Goal: Navigation & Orientation: Find specific page/section

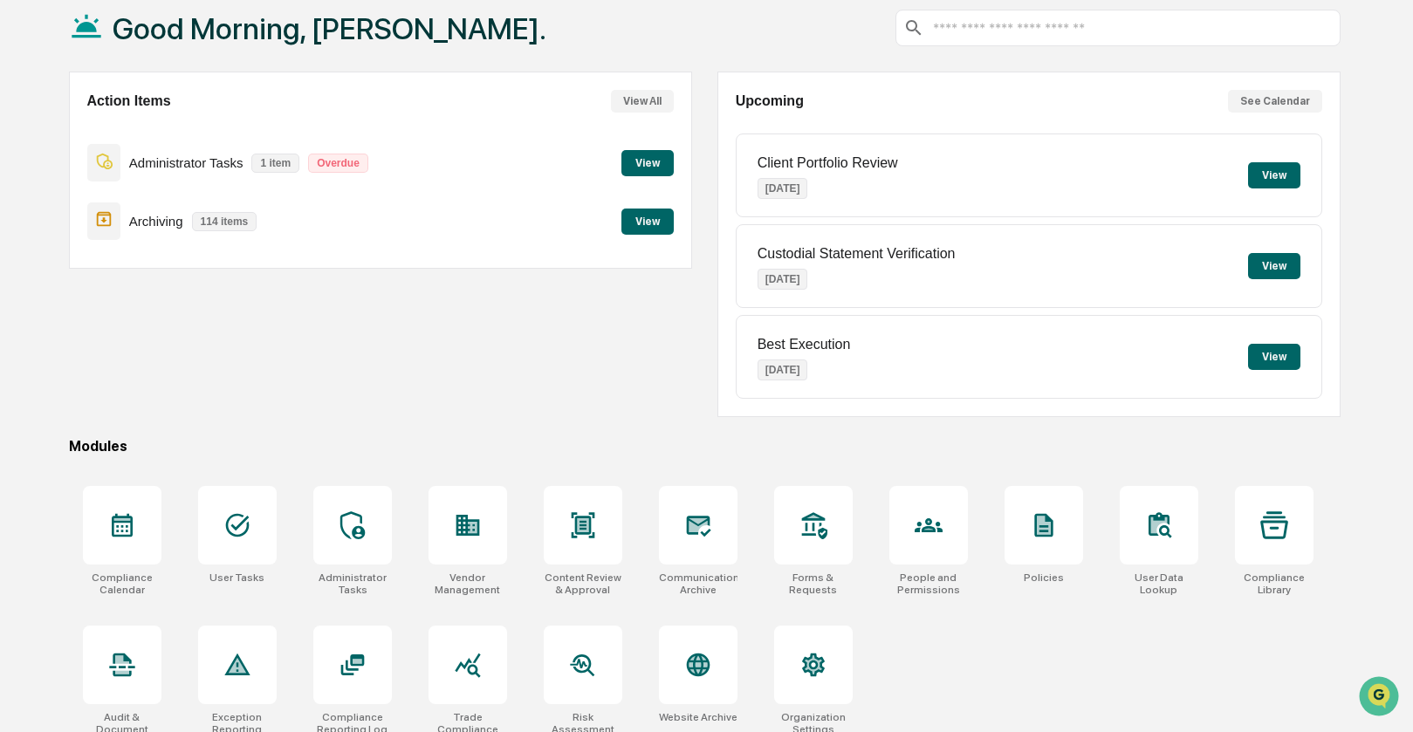
scroll to position [116, 0]
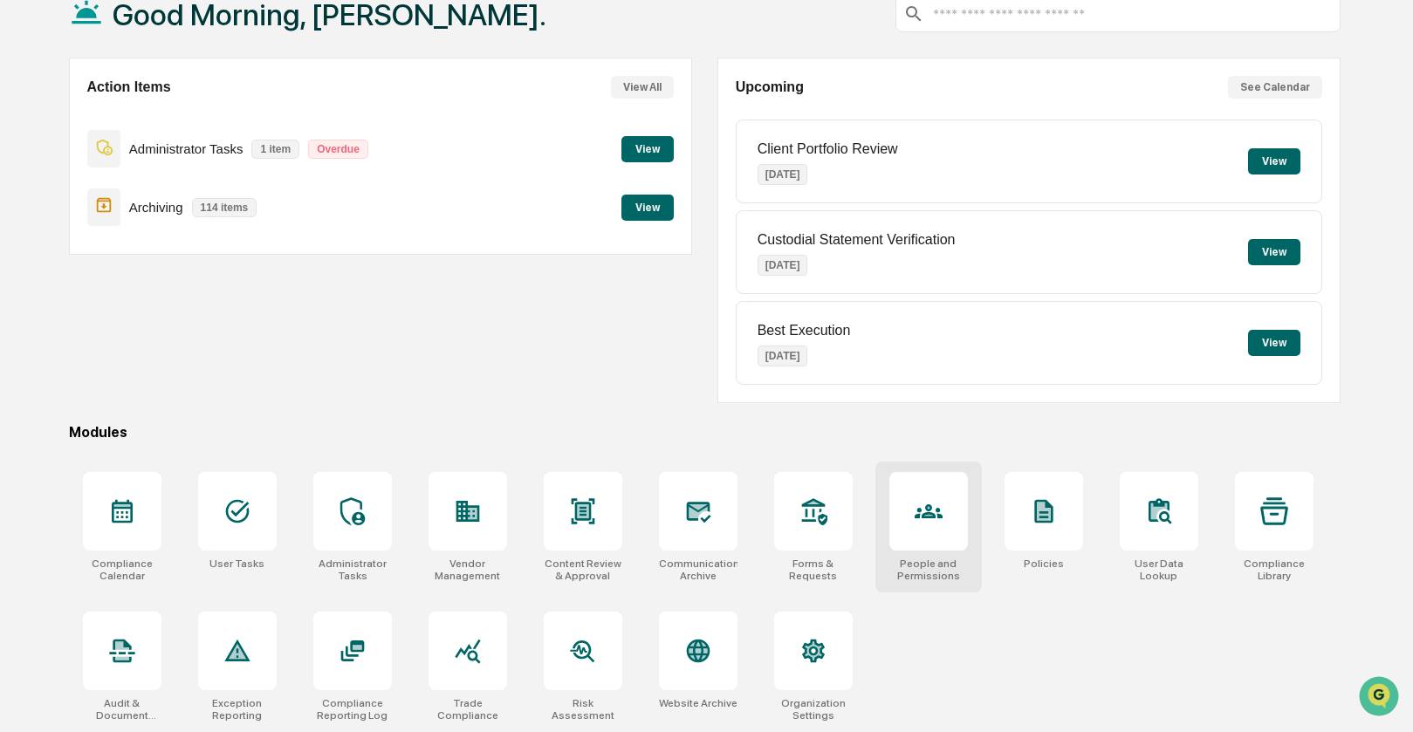
click at [932, 512] on icon at bounding box center [929, 512] width 28 height 14
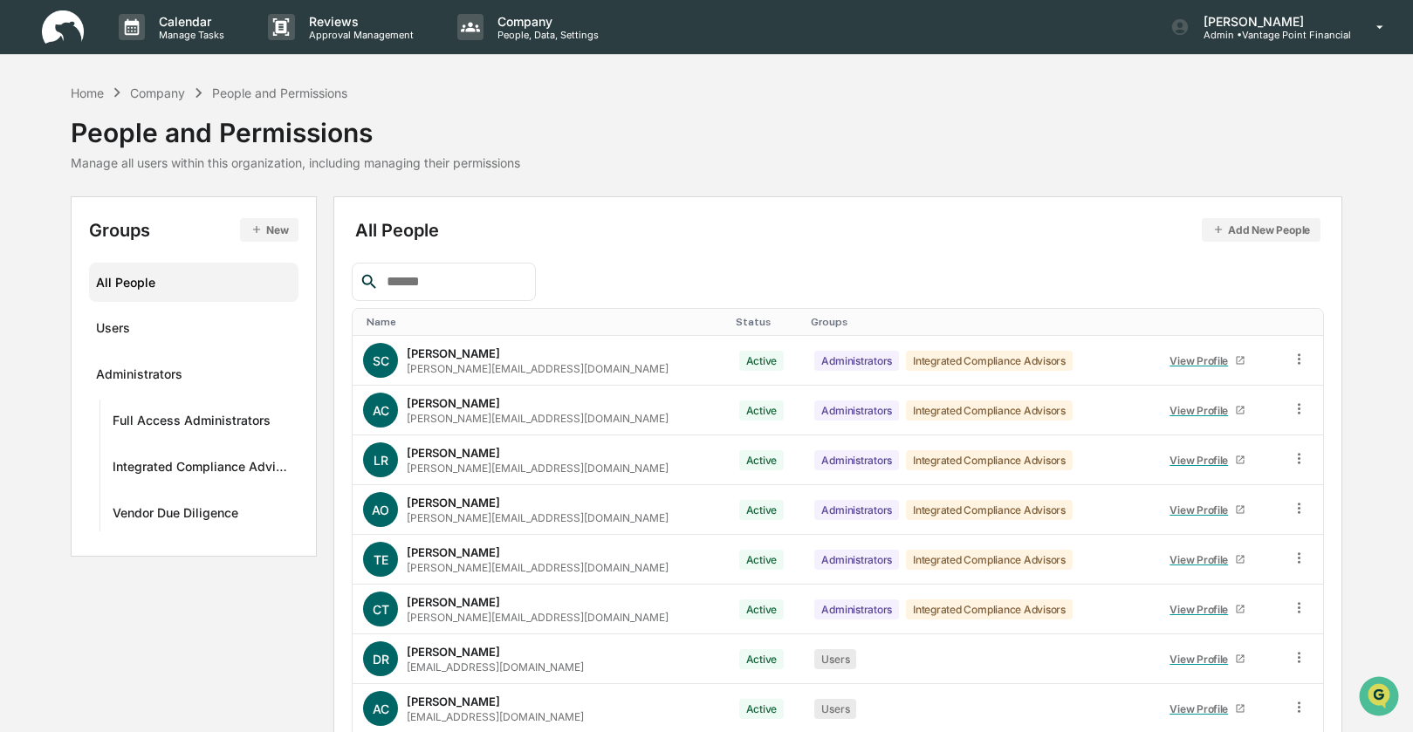
click at [389, 327] on div "Name" at bounding box center [544, 322] width 354 height 12
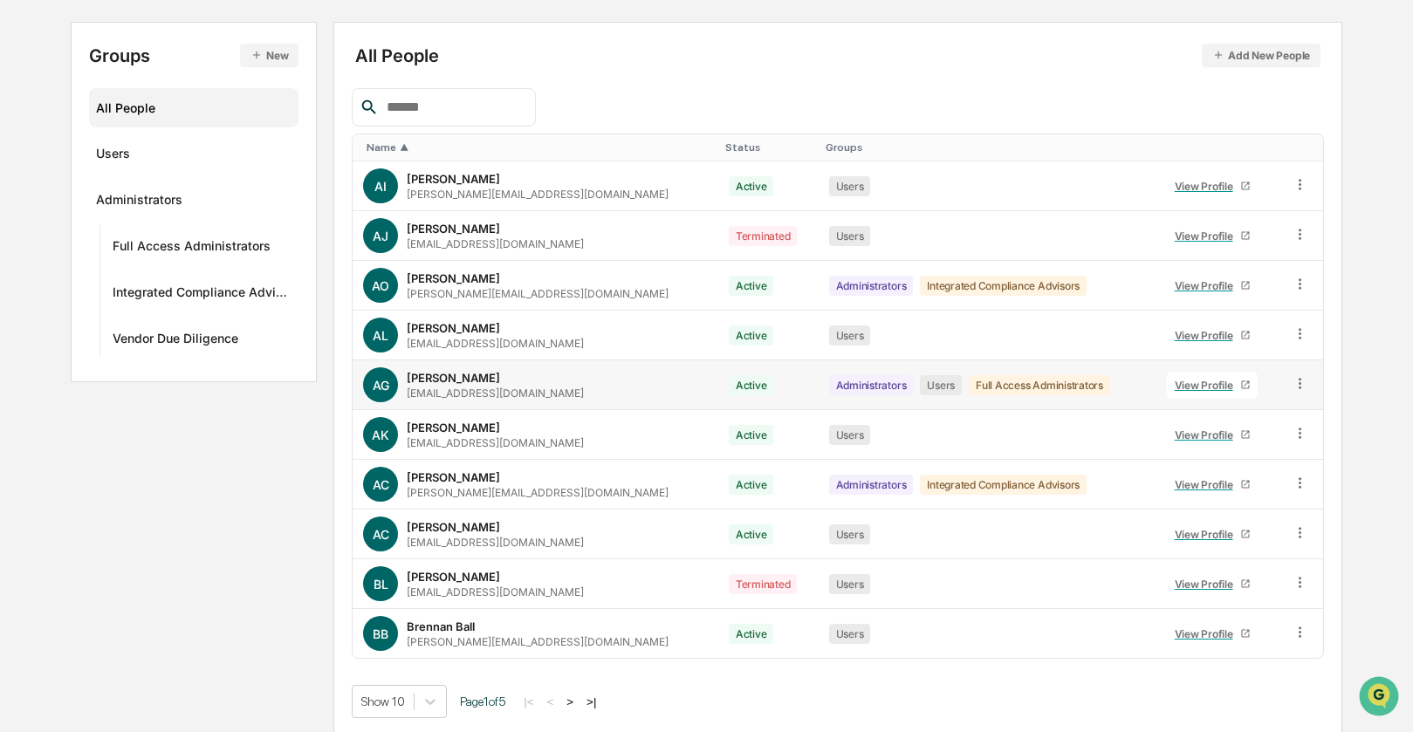
scroll to position [180, 0]
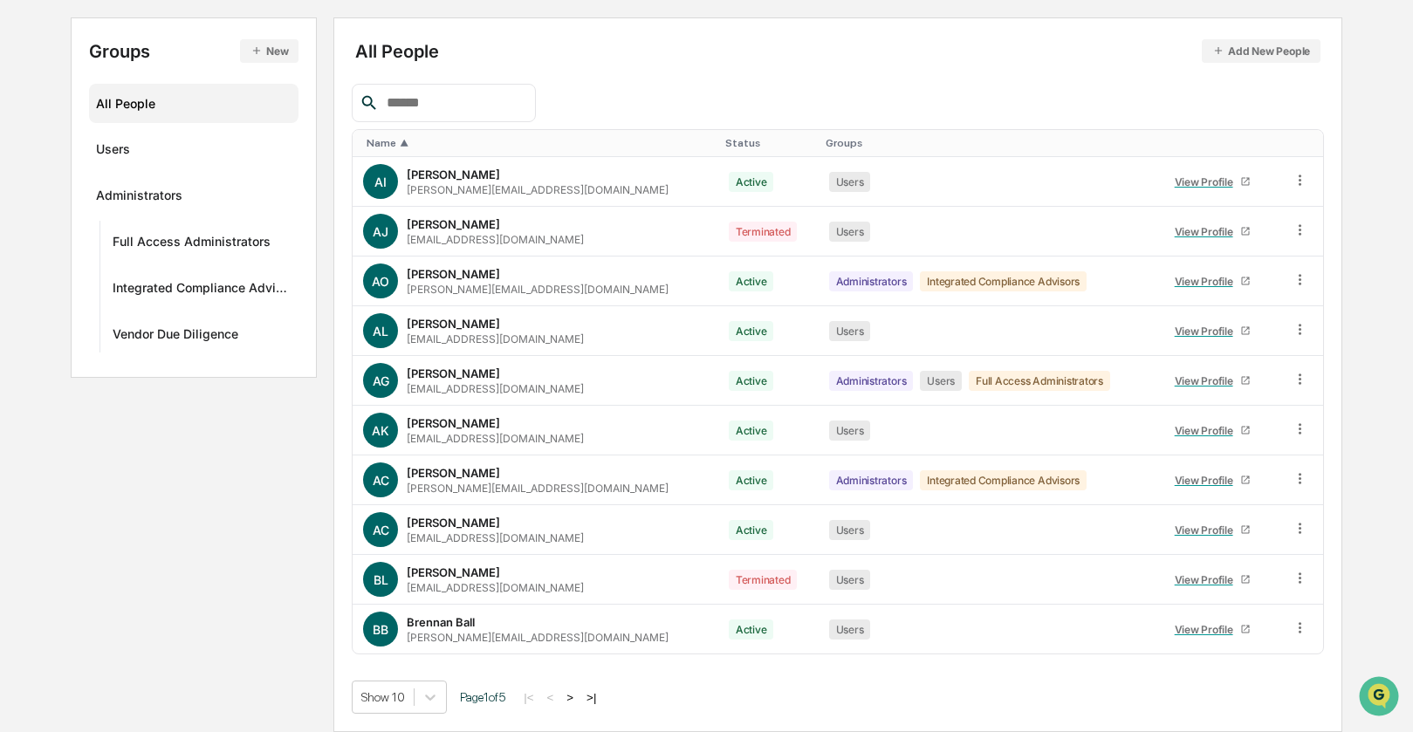
click at [579, 700] on button ">" at bounding box center [569, 697] width 17 height 15
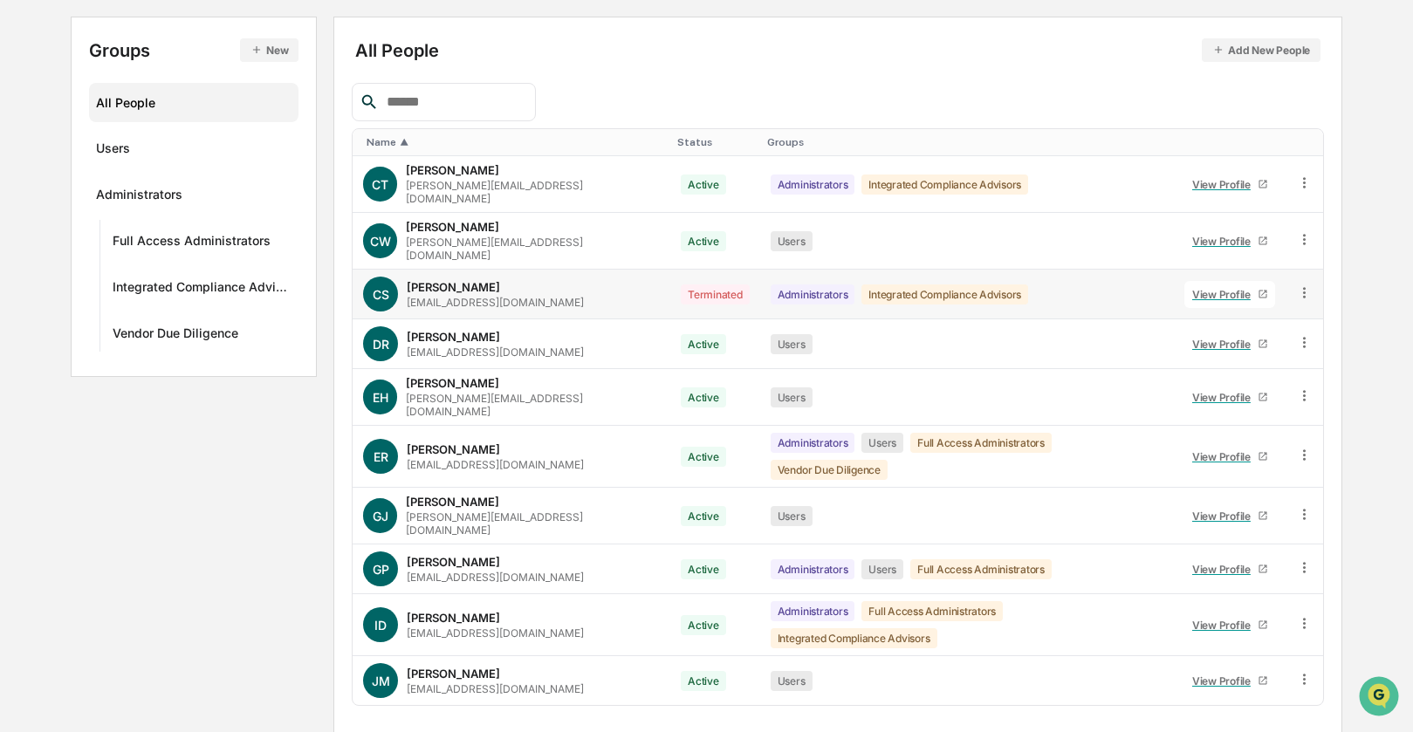
click at [1303, 287] on icon at bounding box center [1304, 292] width 3 height 10
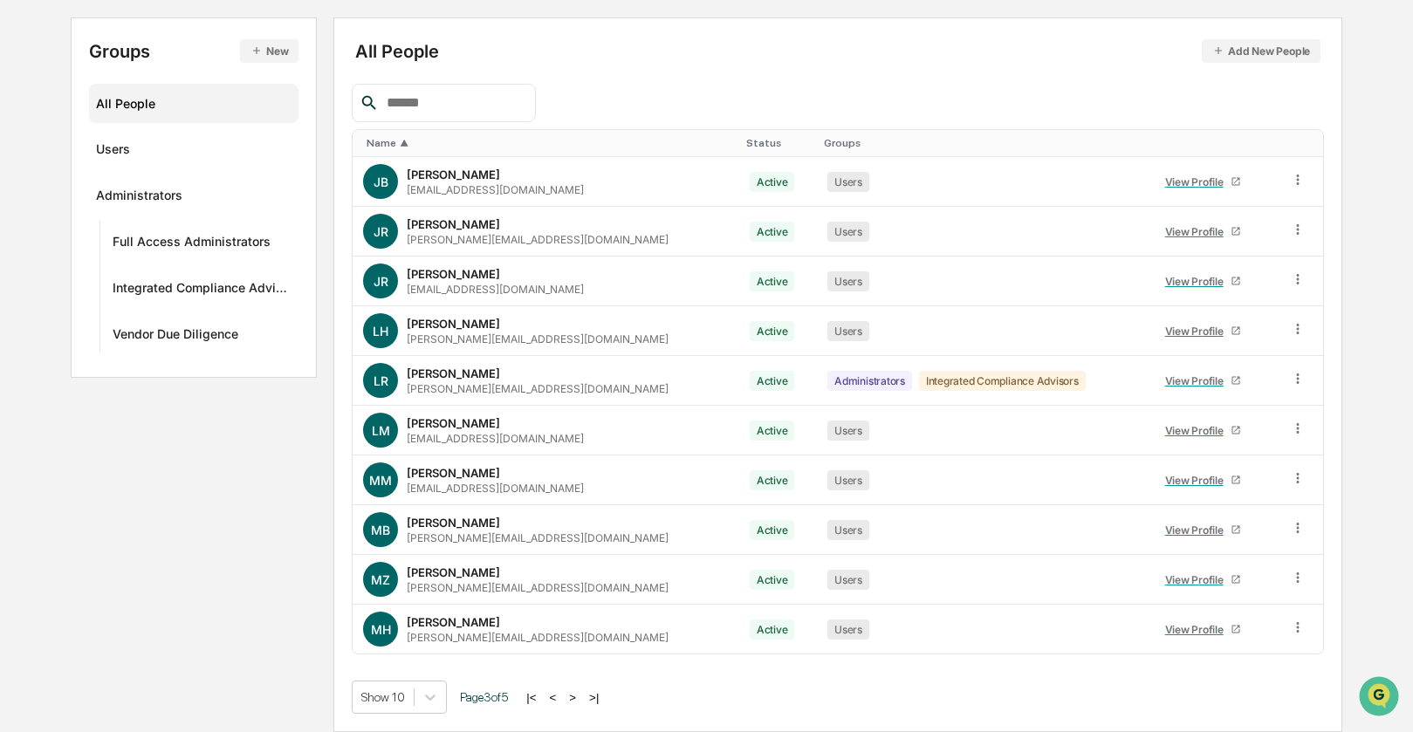
click at [581, 695] on button ">" at bounding box center [572, 697] width 17 height 15
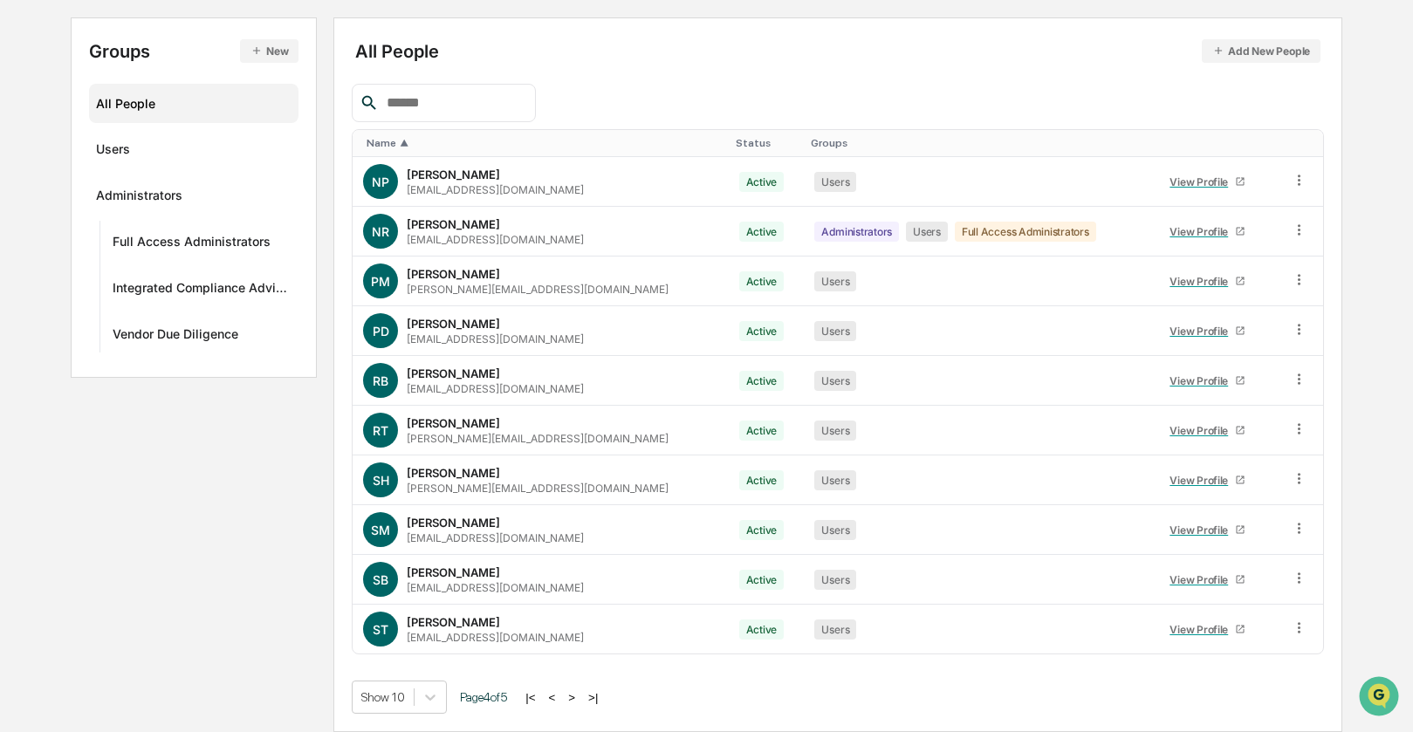
click at [580, 696] on button ">" at bounding box center [571, 697] width 17 height 15
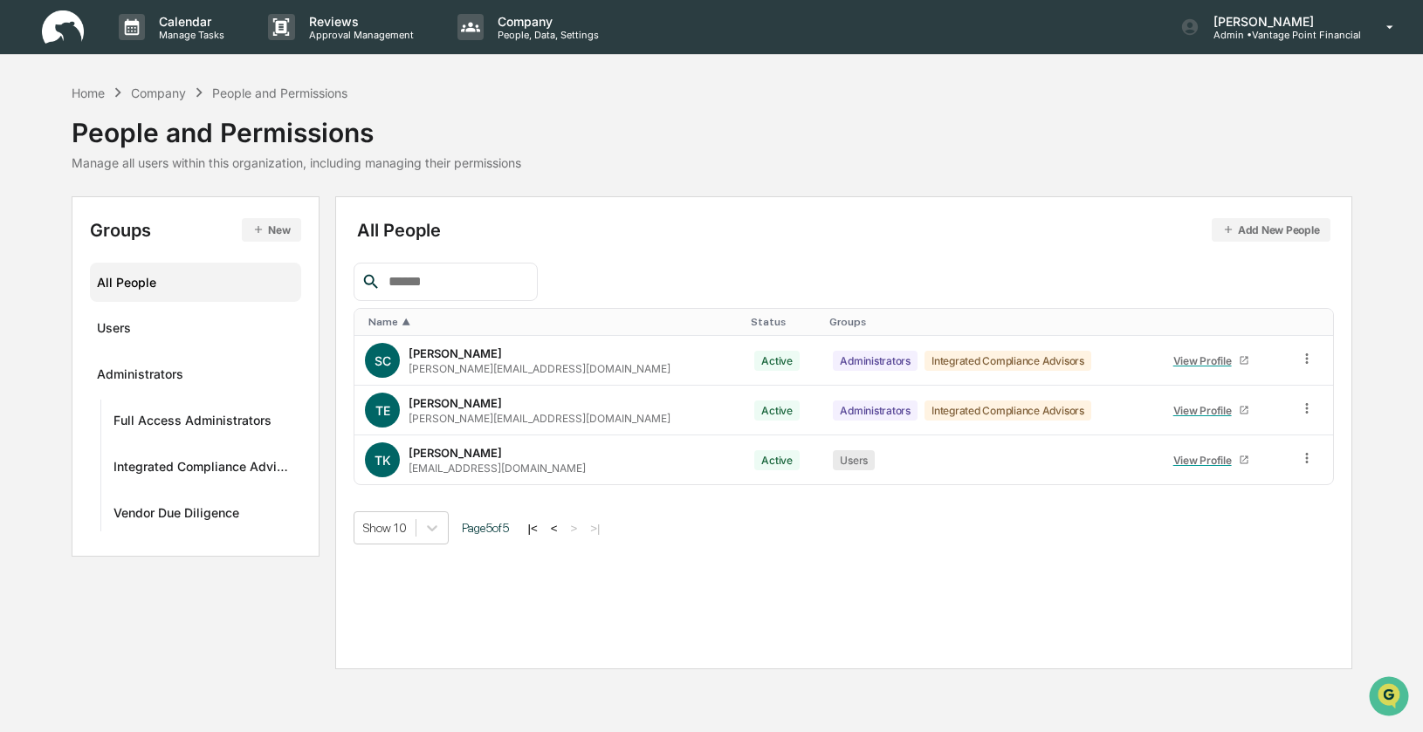
click at [806, 539] on div "Show 10 Page 5 of 5 |< < > >|" at bounding box center [843, 528] width 979 height 33
click at [563, 530] on button "<" at bounding box center [554, 528] width 17 height 15
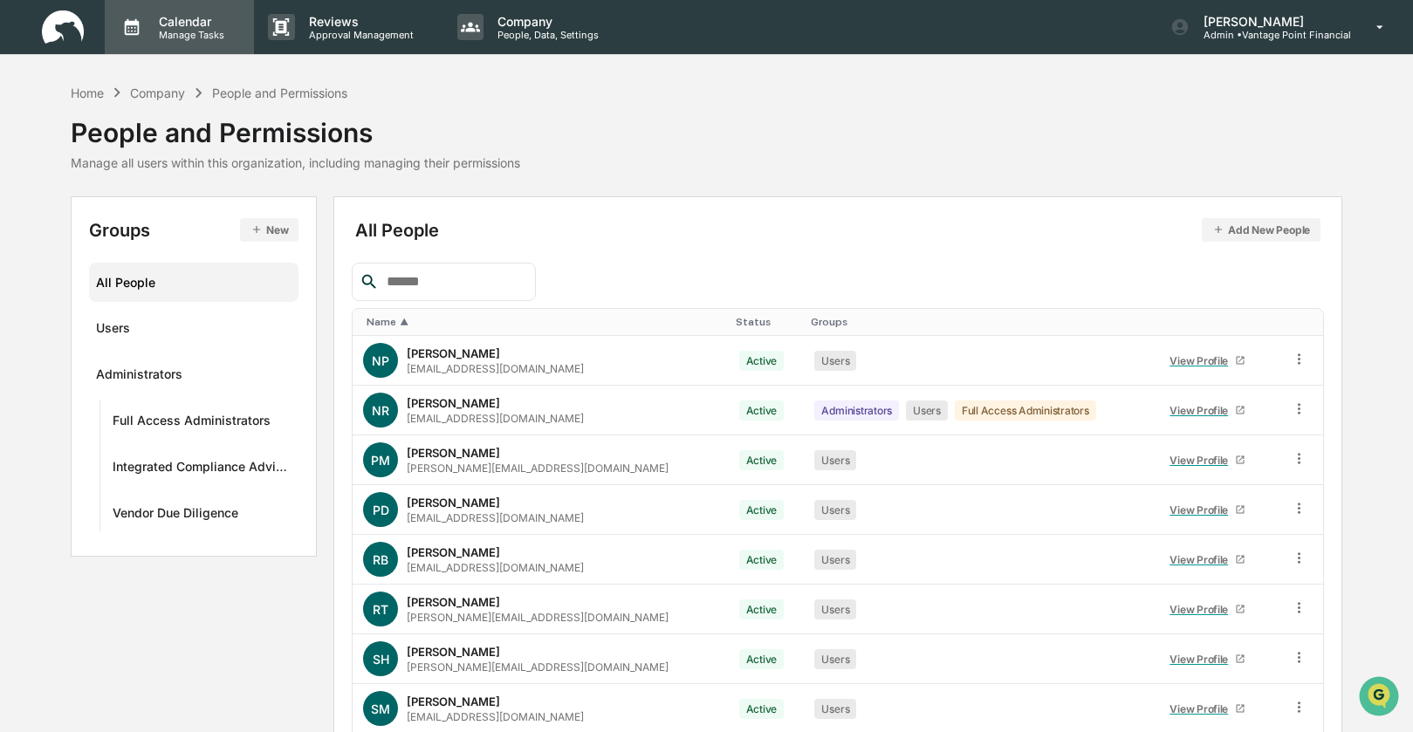
click at [189, 23] on p "Calendar" at bounding box center [189, 21] width 88 height 15
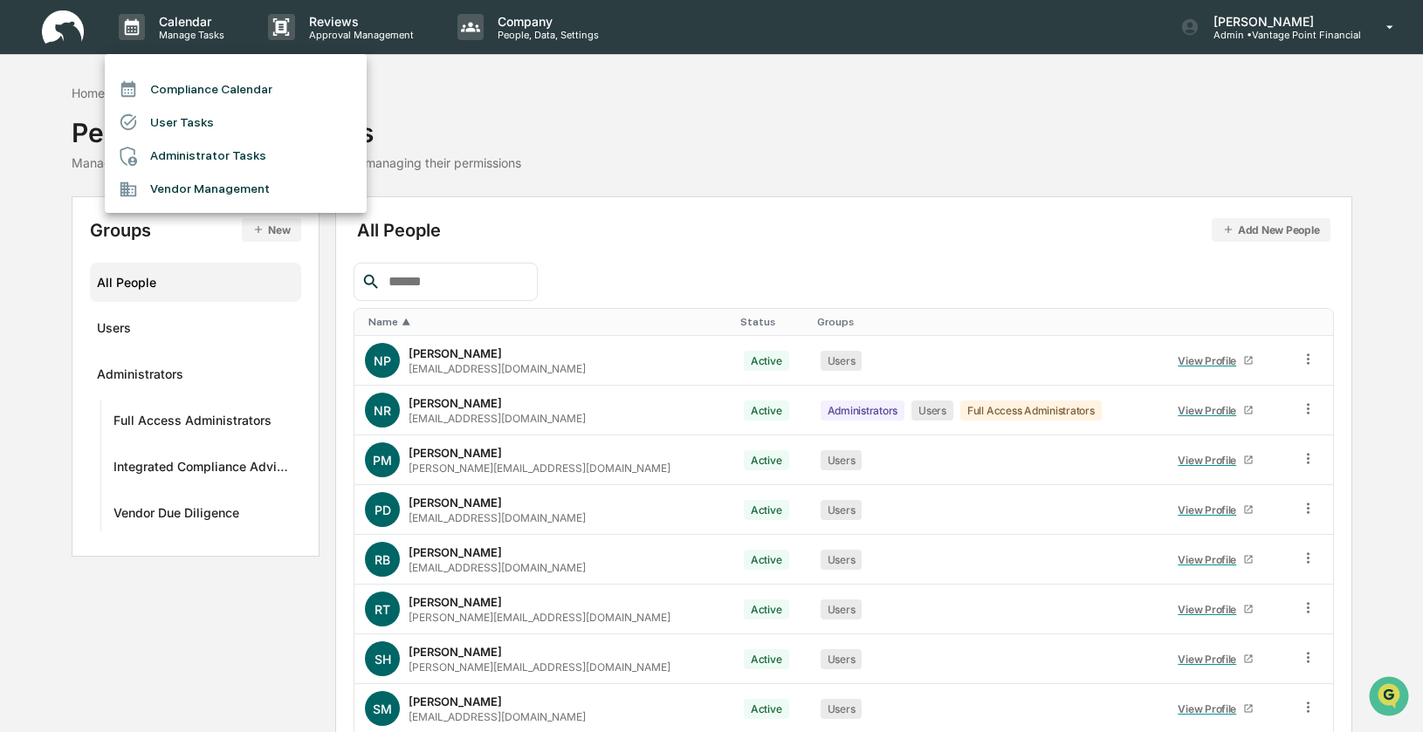
click at [202, 86] on li "Compliance Calendar" at bounding box center [236, 88] width 262 height 33
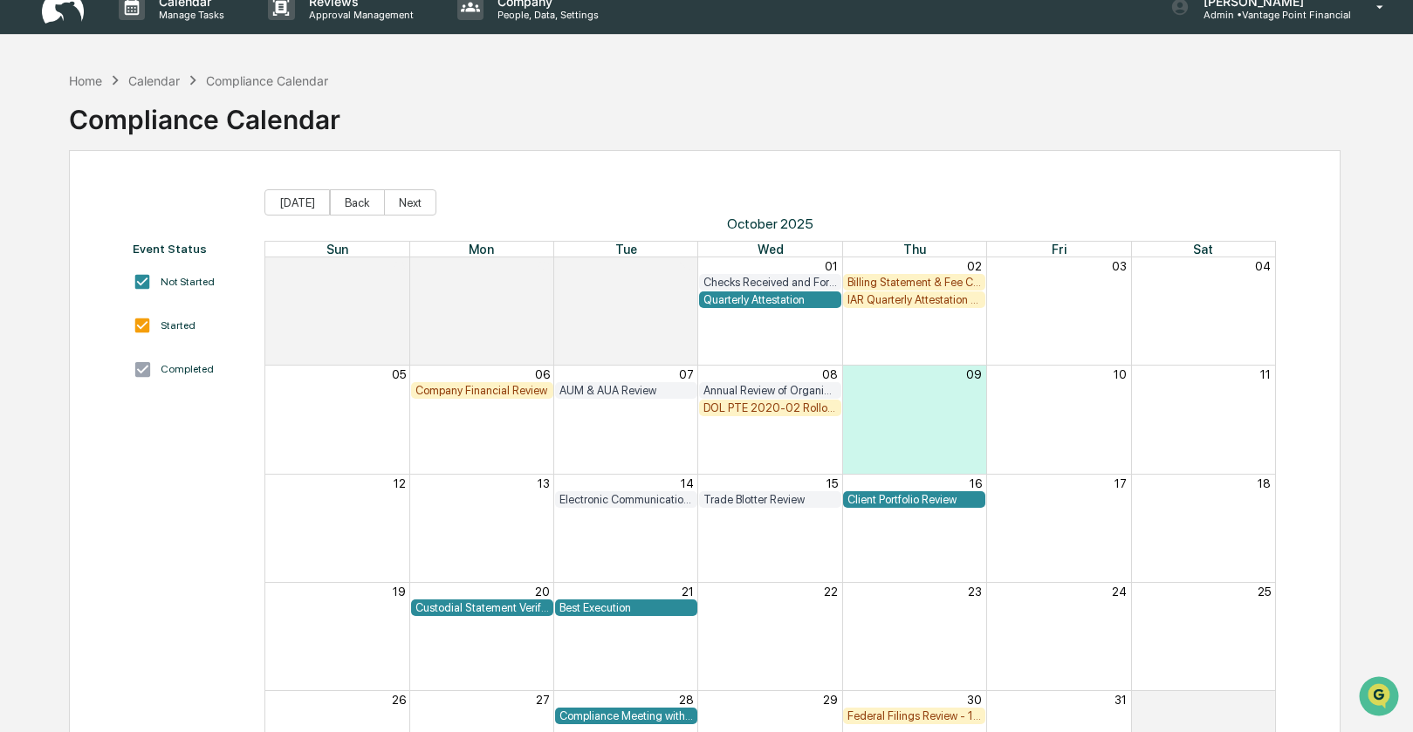
scroll to position [52, 0]
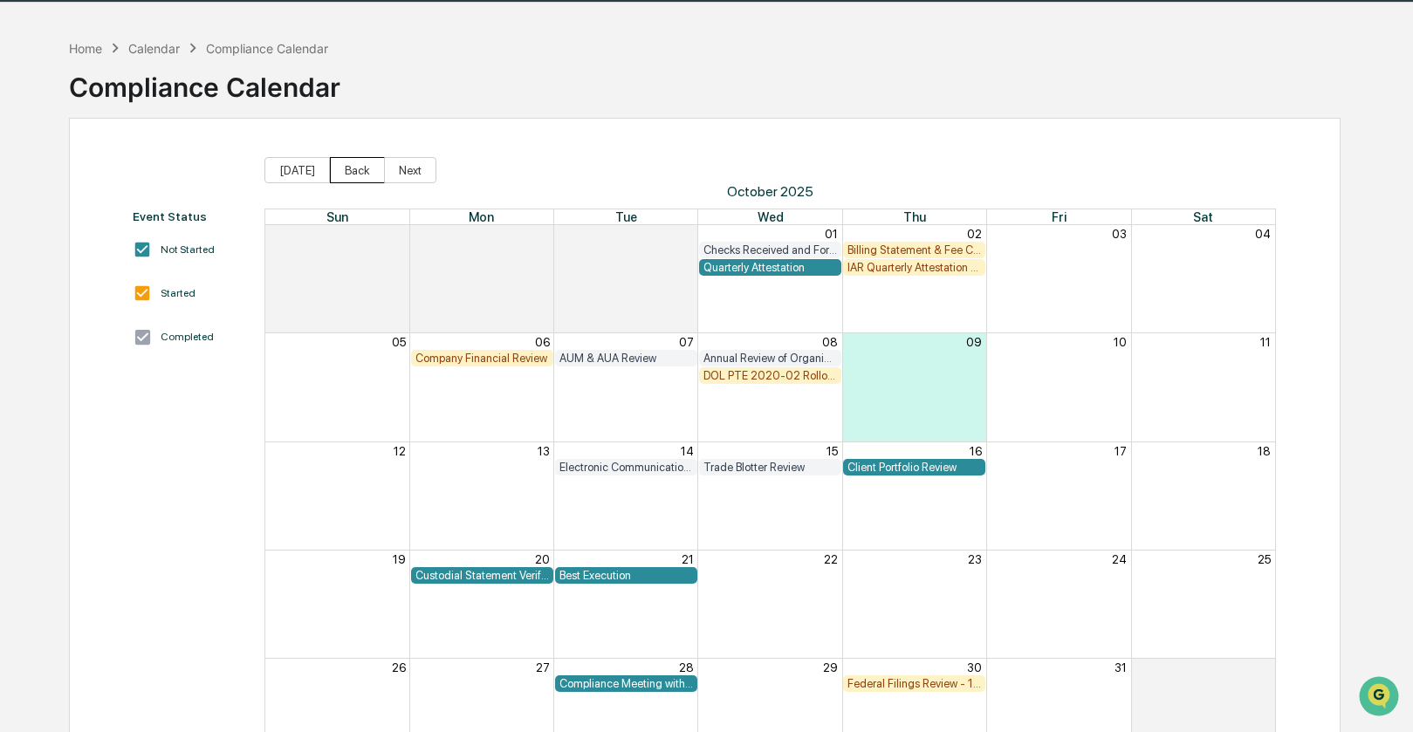
click at [360, 167] on button "Back" at bounding box center [357, 170] width 55 height 26
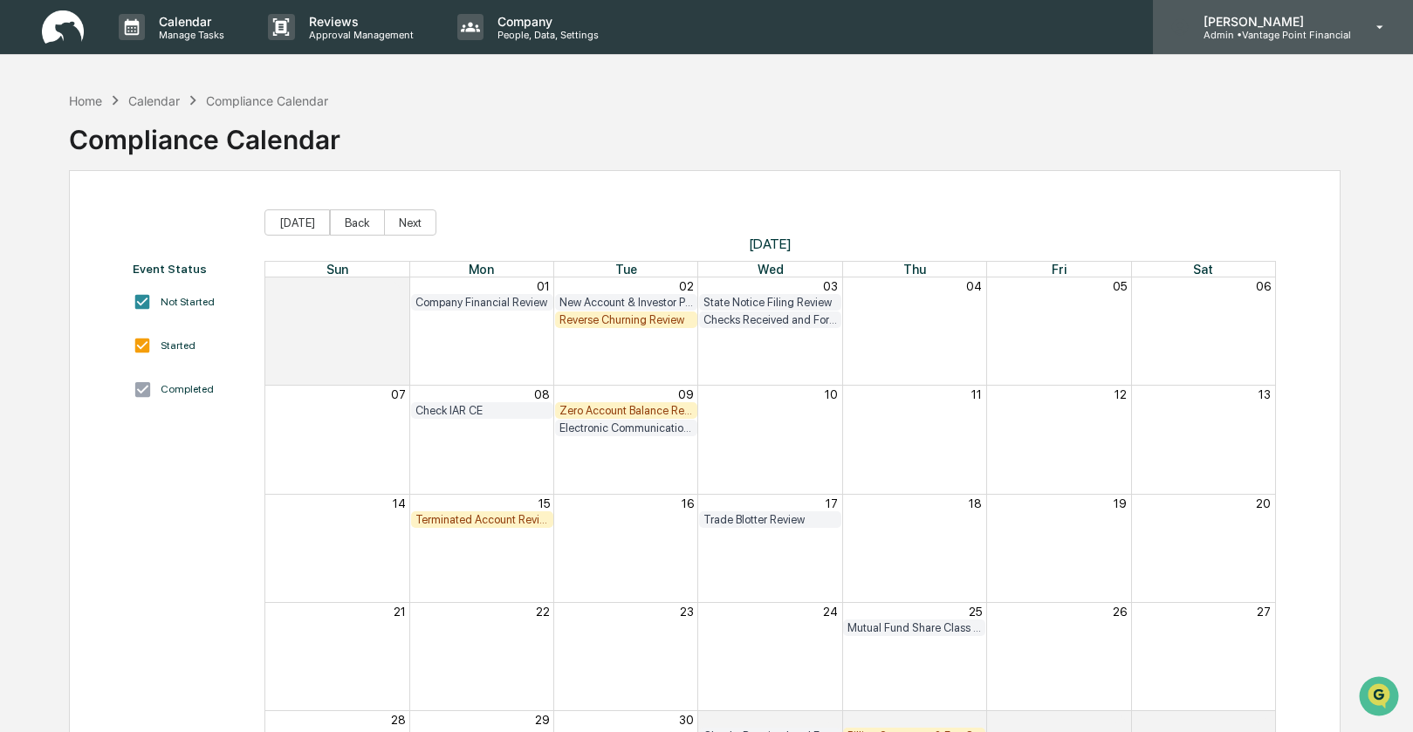
click at [1257, 27] on p "[PERSON_NAME]" at bounding box center [1270, 21] width 161 height 15
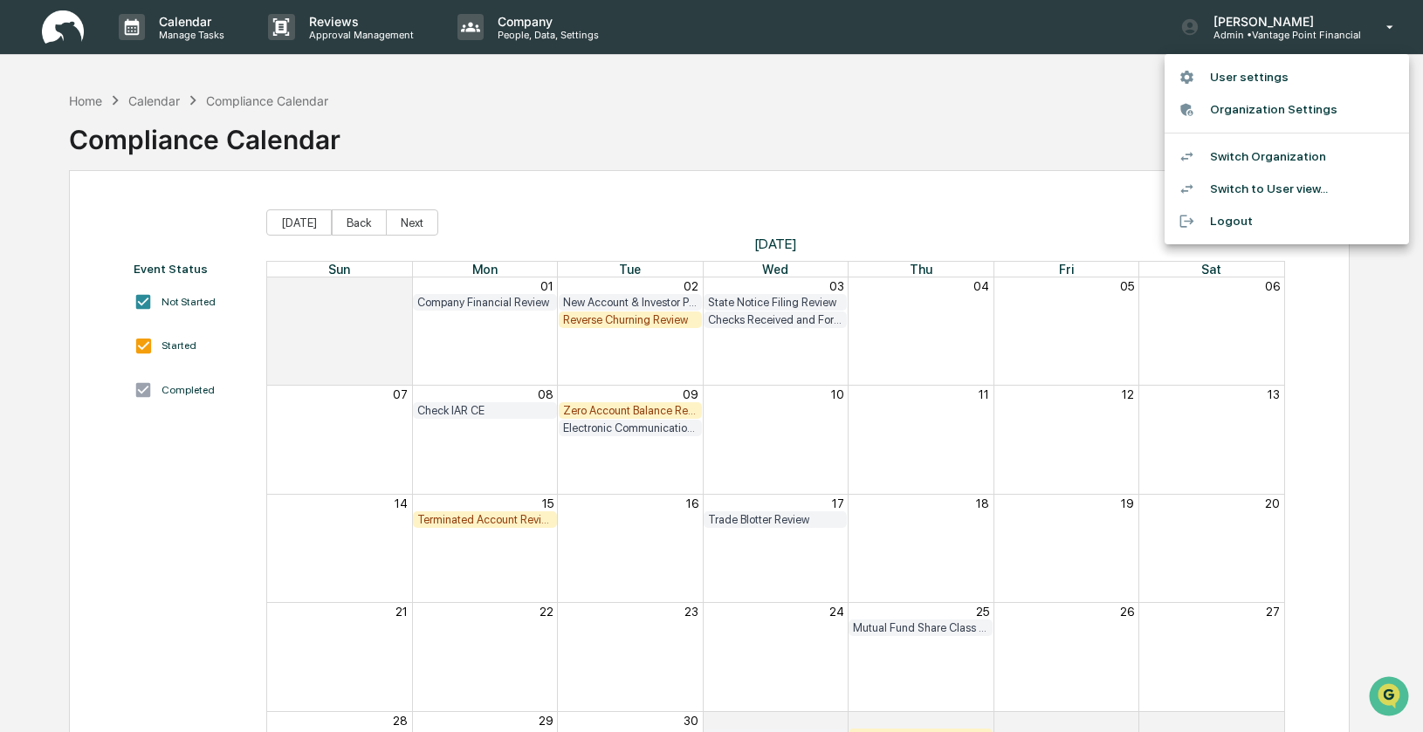
click at [1285, 161] on li "Switch Organization" at bounding box center [1286, 157] width 244 height 32
